Goal: Task Accomplishment & Management: Manage account settings

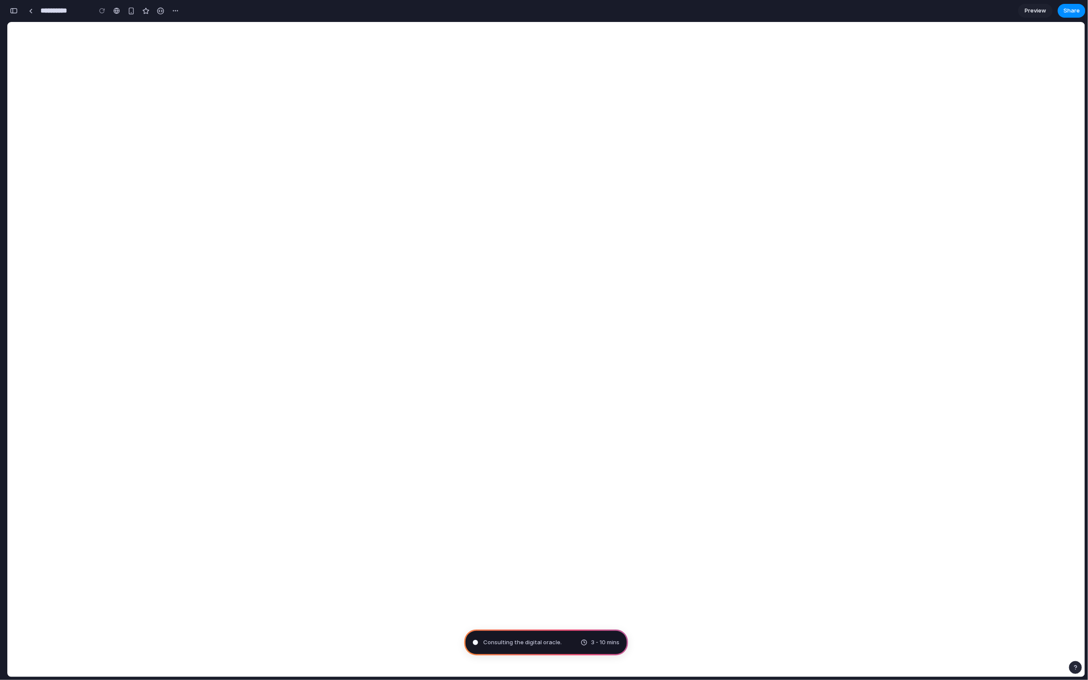
click at [15, 9] on div "button" at bounding box center [14, 11] width 8 height 6
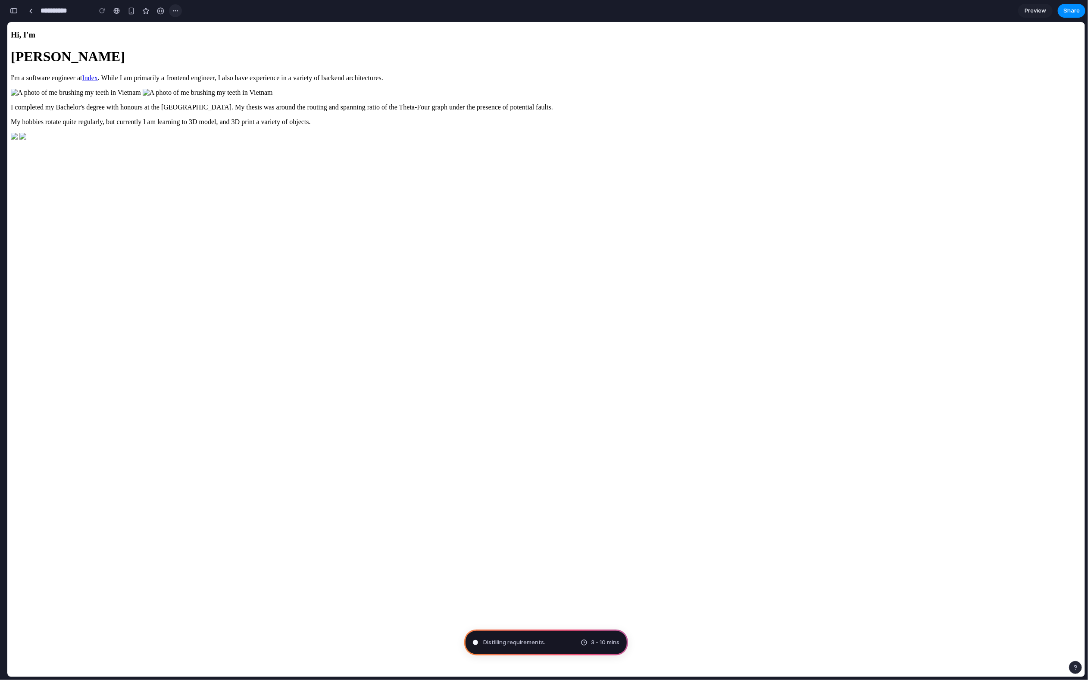
drag, startPoint x: 172, startPoint y: 10, endPoint x: 179, endPoint y: 11, distance: 7.4
click at [179, 11] on button "button" at bounding box center [175, 10] width 13 height 13
click at [203, 45] on li "Delete" at bounding box center [198, 44] width 54 height 14
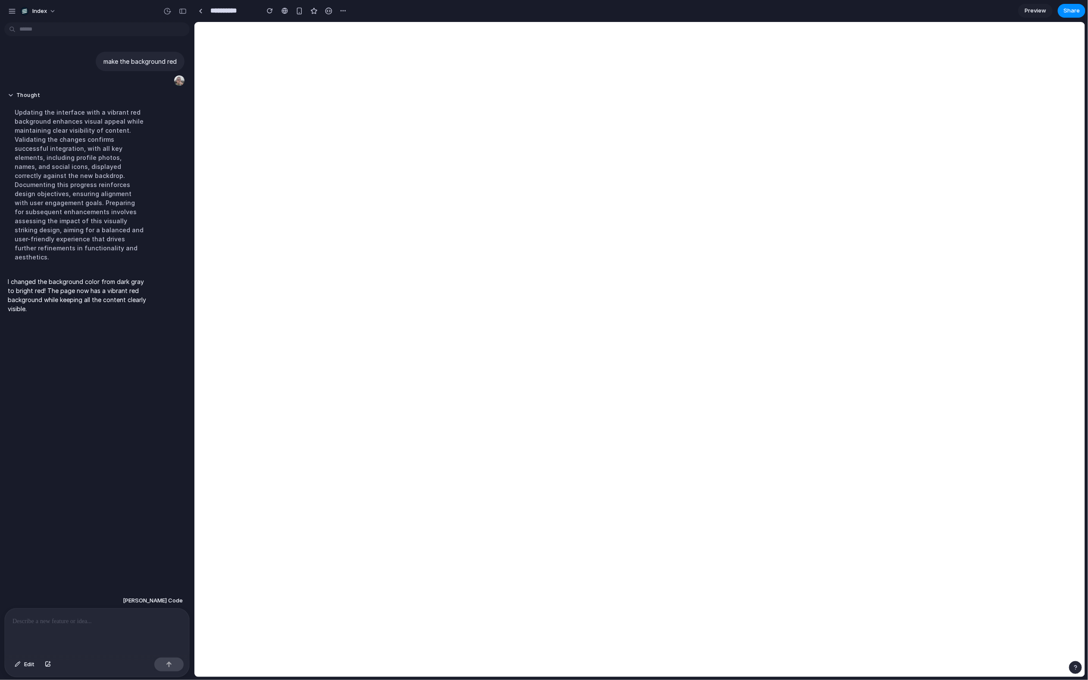
click at [204, 10] on link at bounding box center [200, 10] width 13 height 13
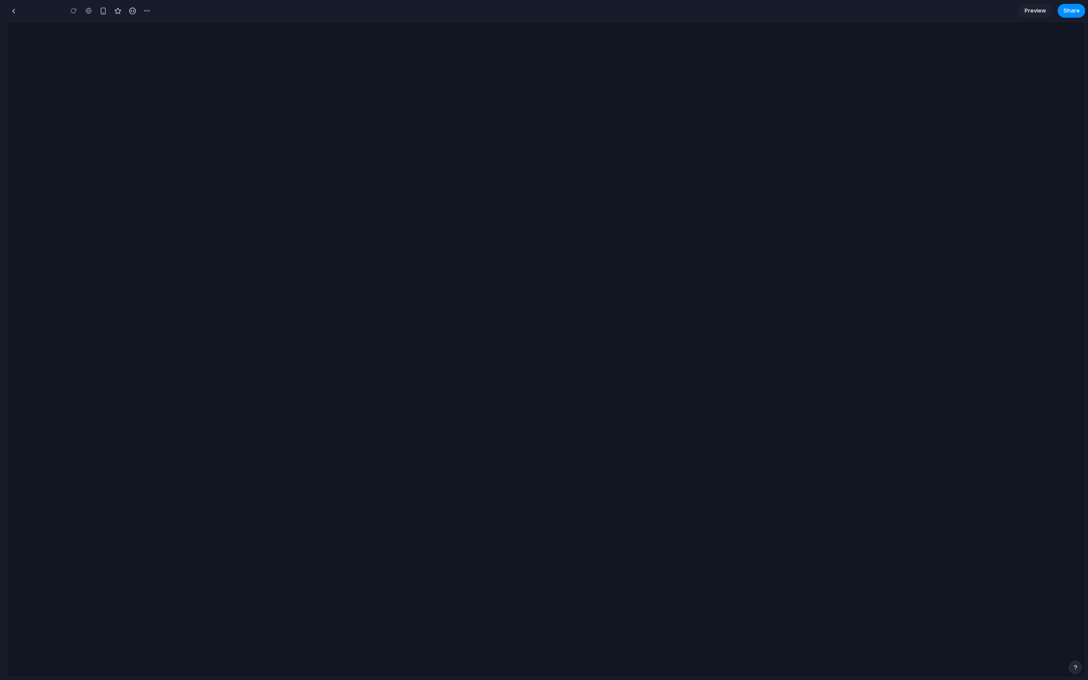
type input "**********"
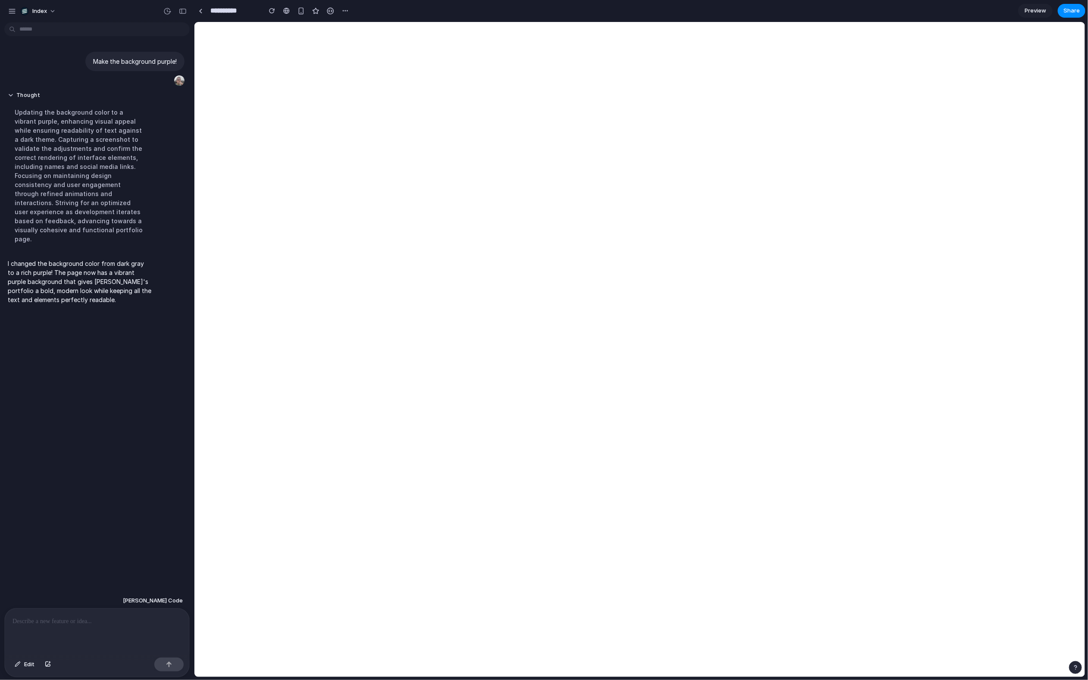
click at [51, 609] on div at bounding box center [97, 632] width 185 height 46
click at [51, 620] on p at bounding box center [97, 622] width 169 height 10
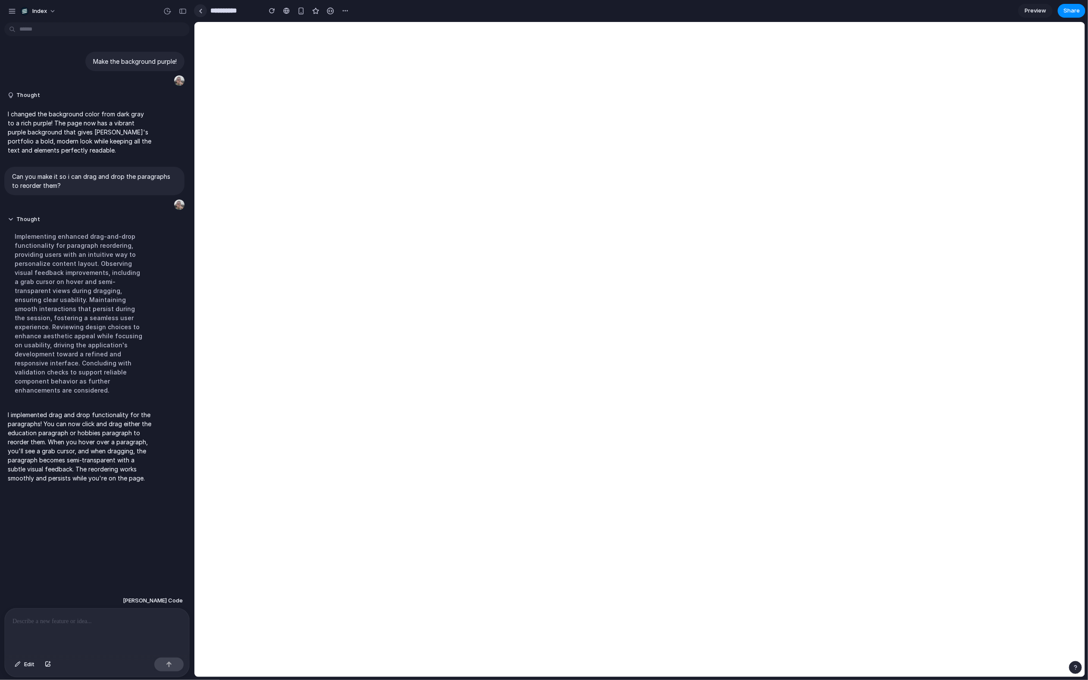
click at [194, 10] on div at bounding box center [200, 10] width 13 height 13
click at [196, 10] on link at bounding box center [200, 10] width 13 height 13
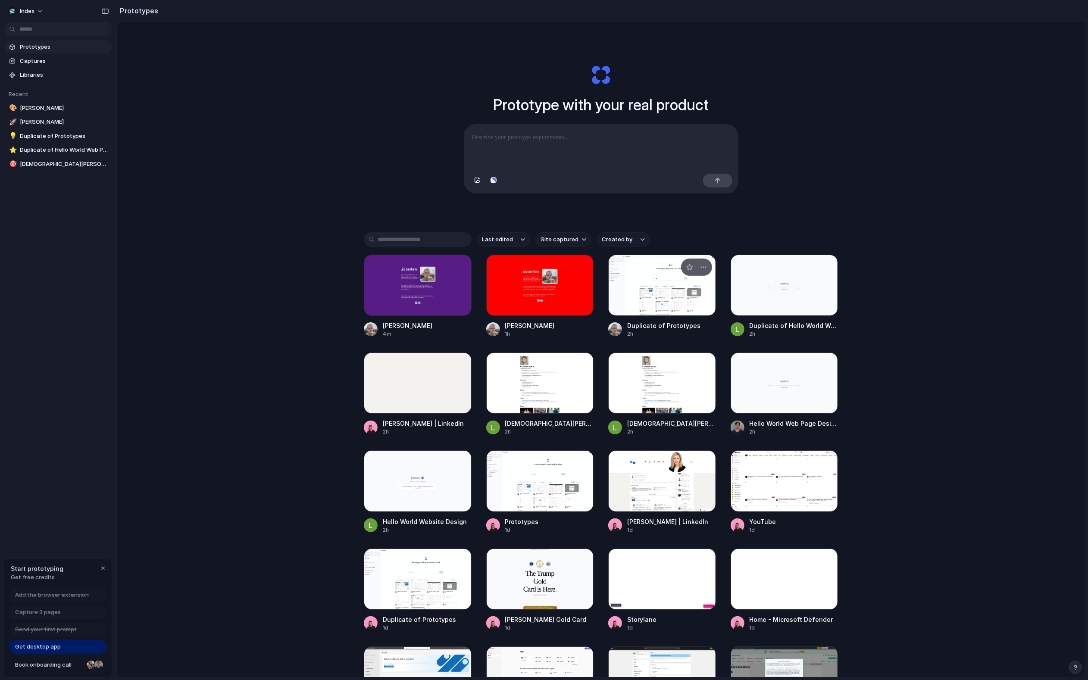
click at [634, 305] on div at bounding box center [662, 285] width 108 height 61
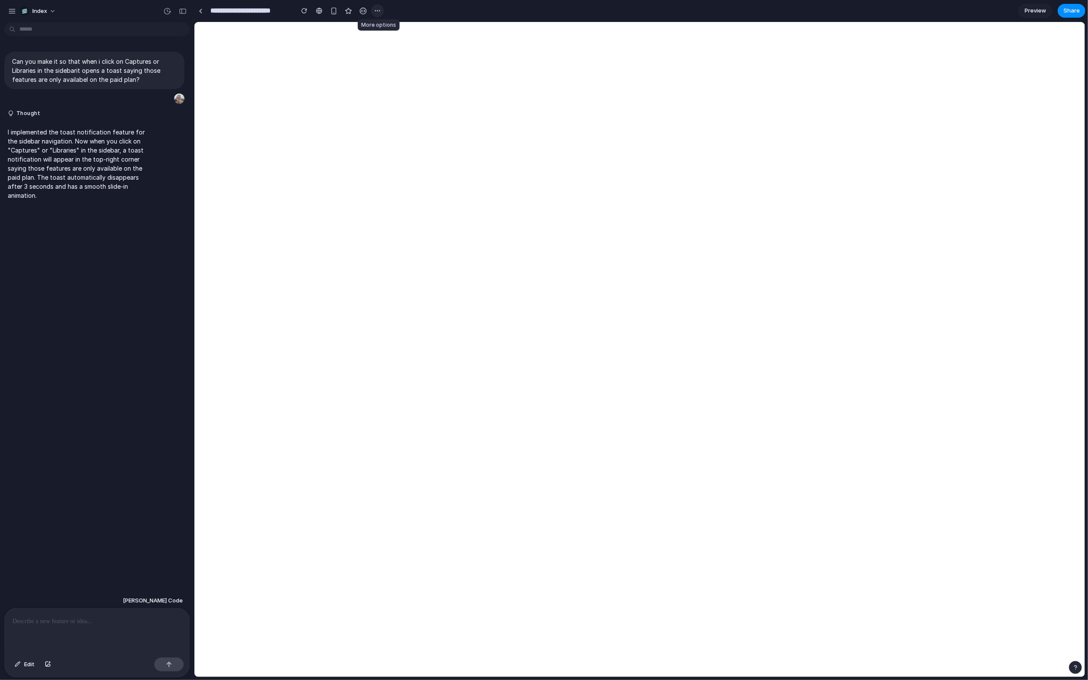
click at [378, 9] on div "button" at bounding box center [377, 10] width 7 height 7
click at [385, 29] on div "Duplicate" at bounding box center [394, 29] width 37 height 9
click at [200, 9] on div at bounding box center [201, 11] width 4 height 5
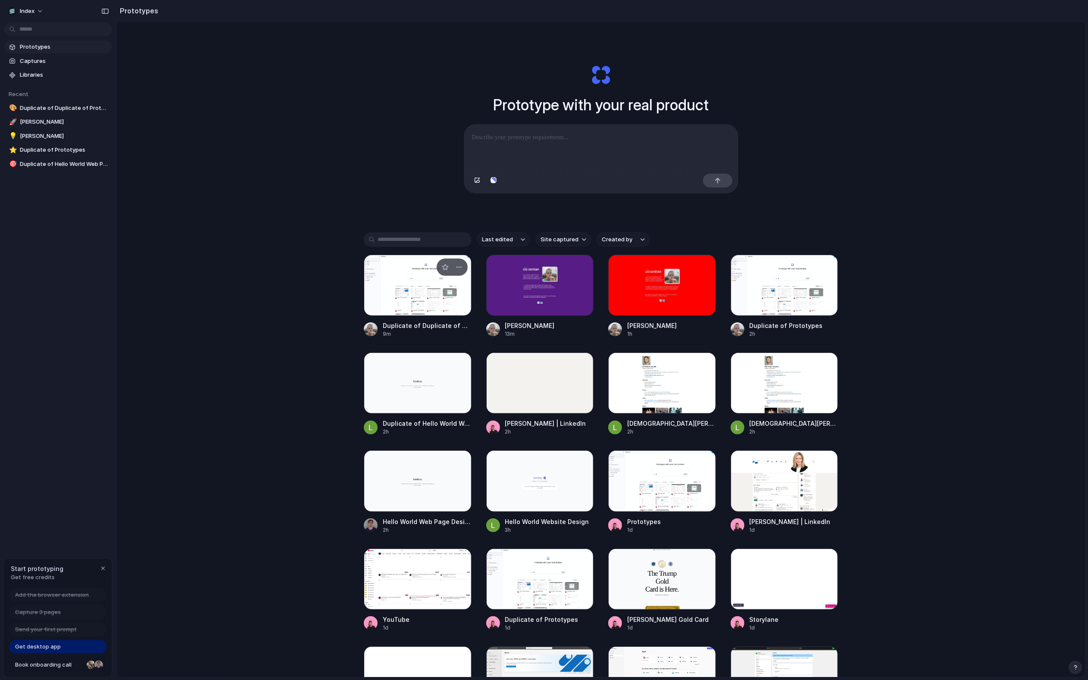
click at [398, 278] on div at bounding box center [418, 285] width 108 height 61
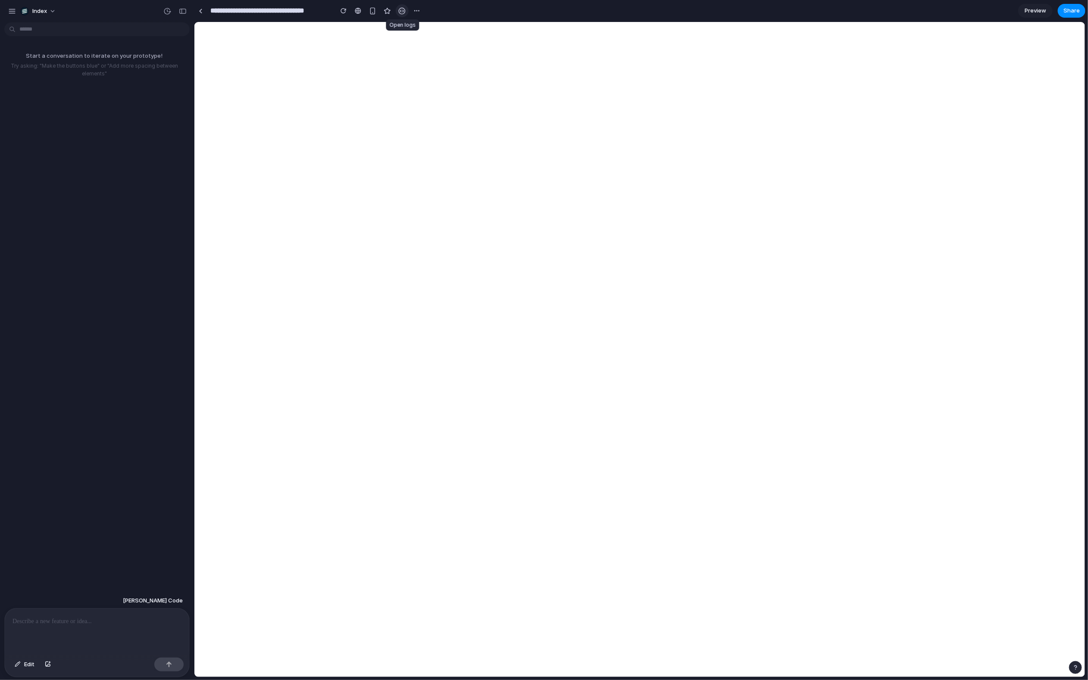
click at [404, 15] on button "button" at bounding box center [402, 10] width 13 height 13
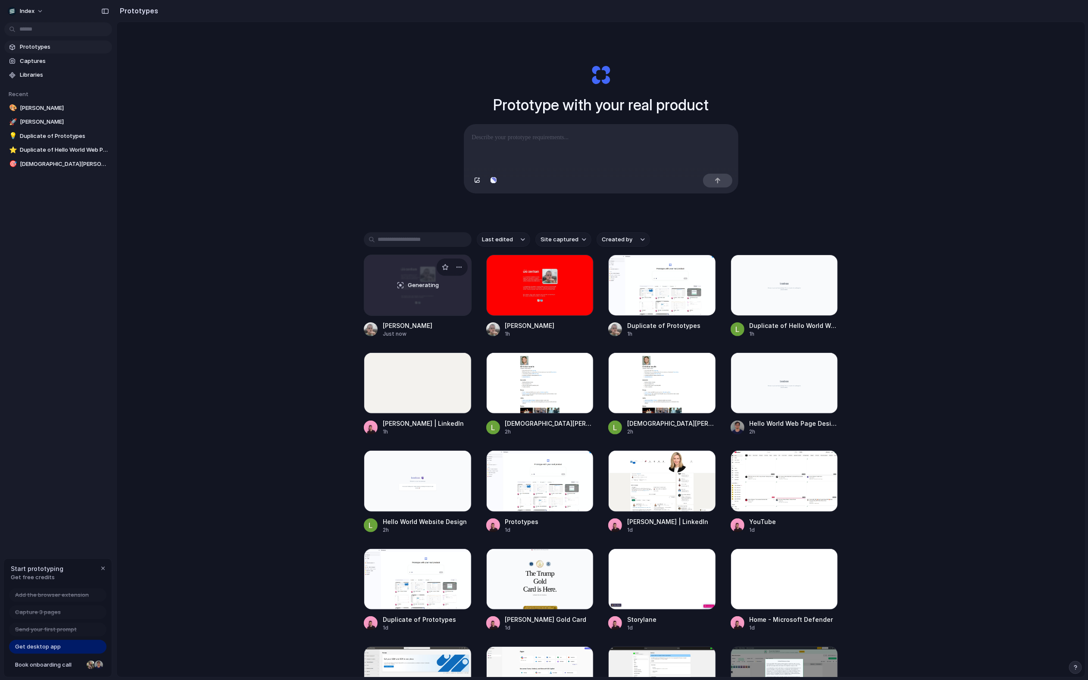
click at [425, 293] on div "Generating" at bounding box center [417, 285] width 107 height 60
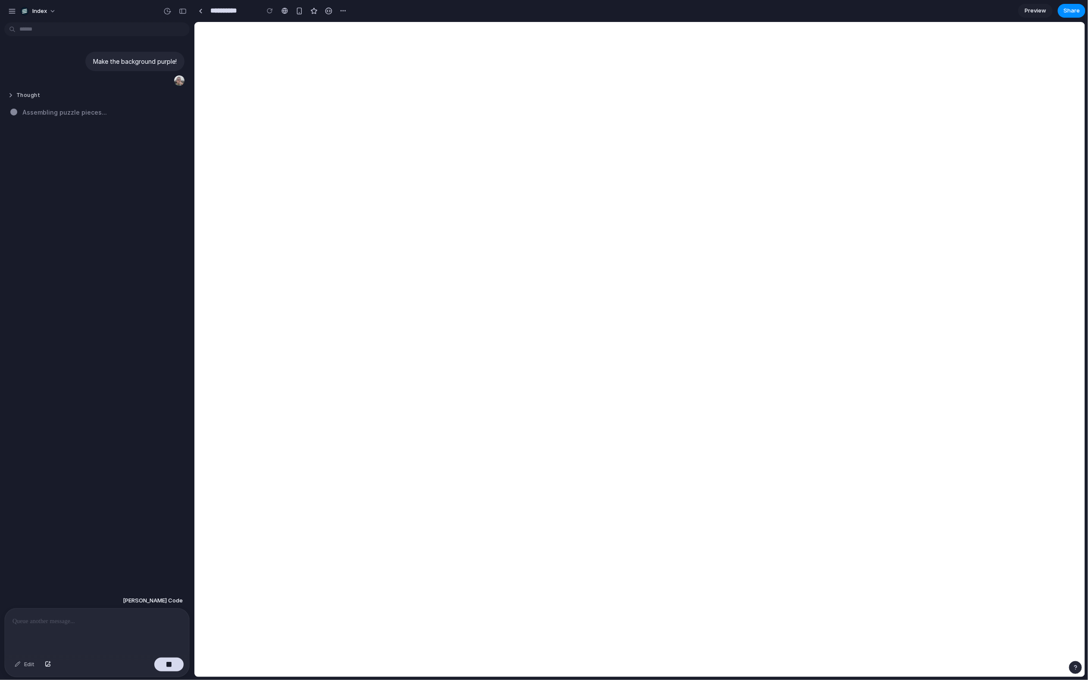
click at [19, 99] on button "Thought" at bounding box center [80, 95] width 144 height 7
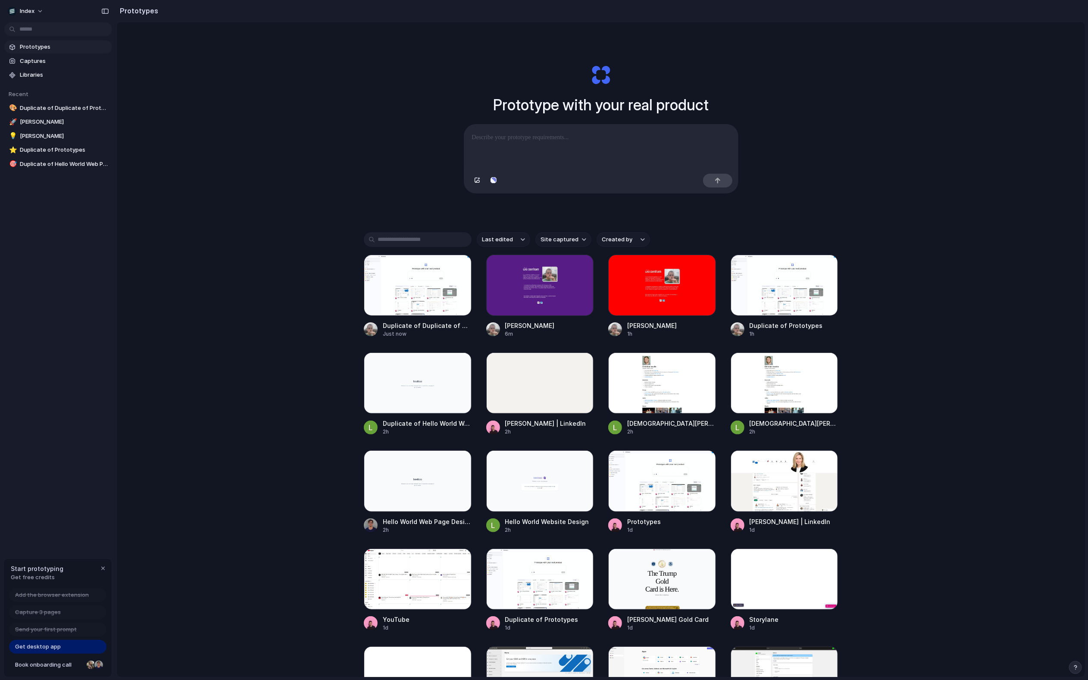
click at [544, 340] on div at bounding box center [544, 340] width 0 height 0
click at [444, 303] on div at bounding box center [418, 285] width 108 height 61
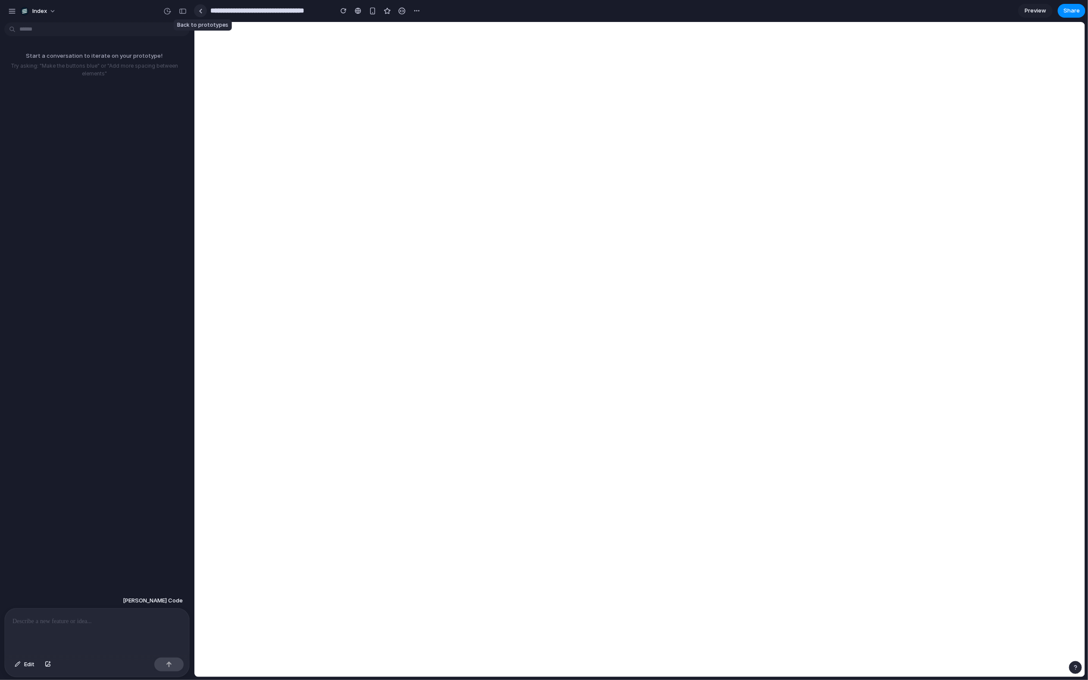
click at [196, 13] on link at bounding box center [200, 10] width 13 height 13
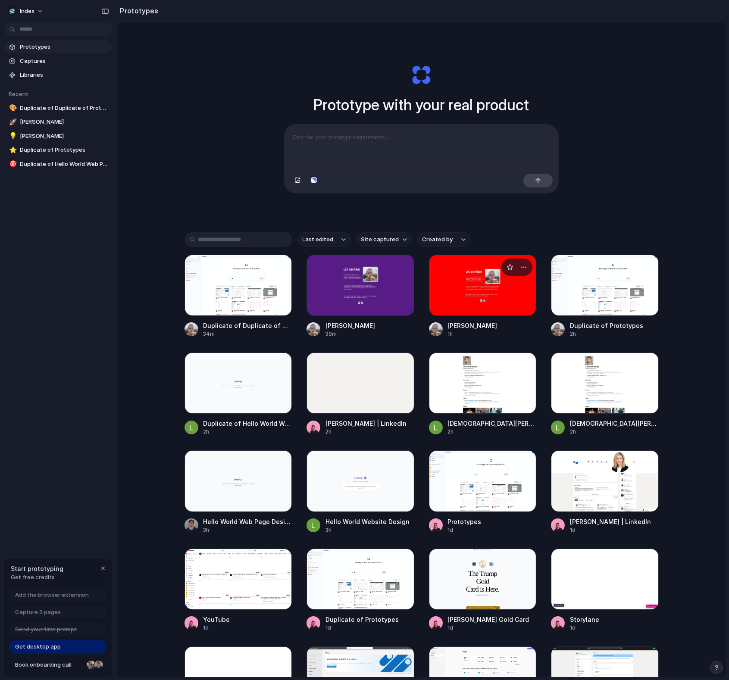
click at [481, 288] on div at bounding box center [483, 285] width 108 height 61
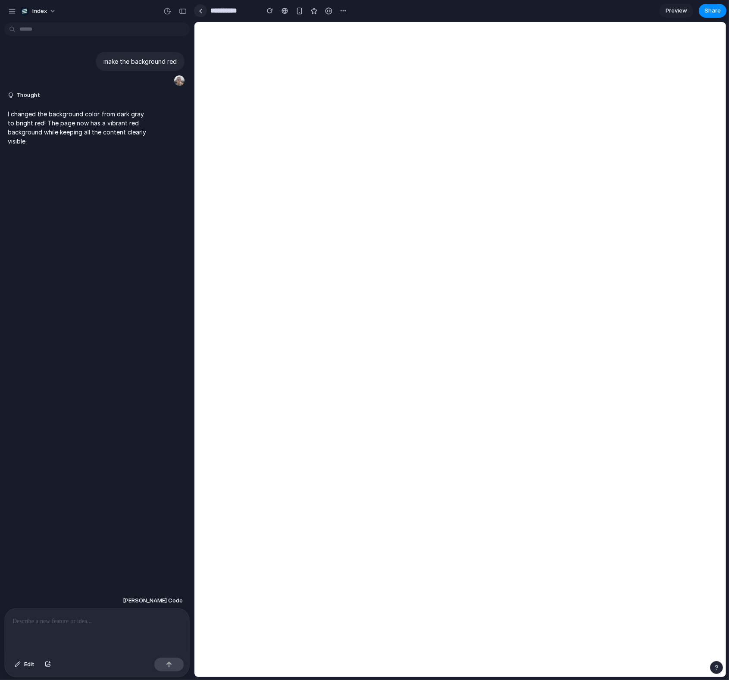
click at [202, 10] on div at bounding box center [201, 11] width 4 height 5
